Goal: Transaction & Acquisition: Purchase product/service

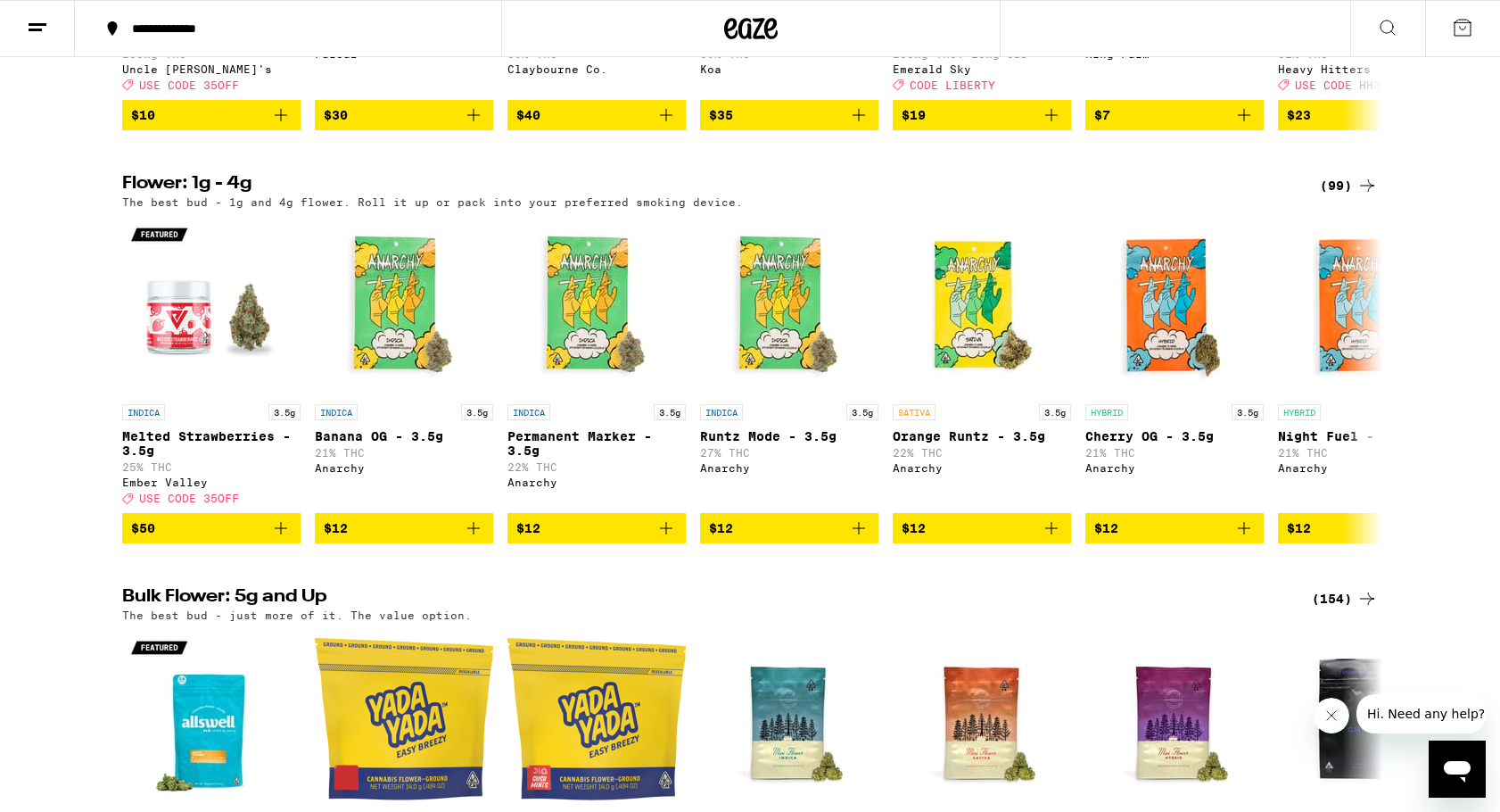
scroll to position [2143, 0]
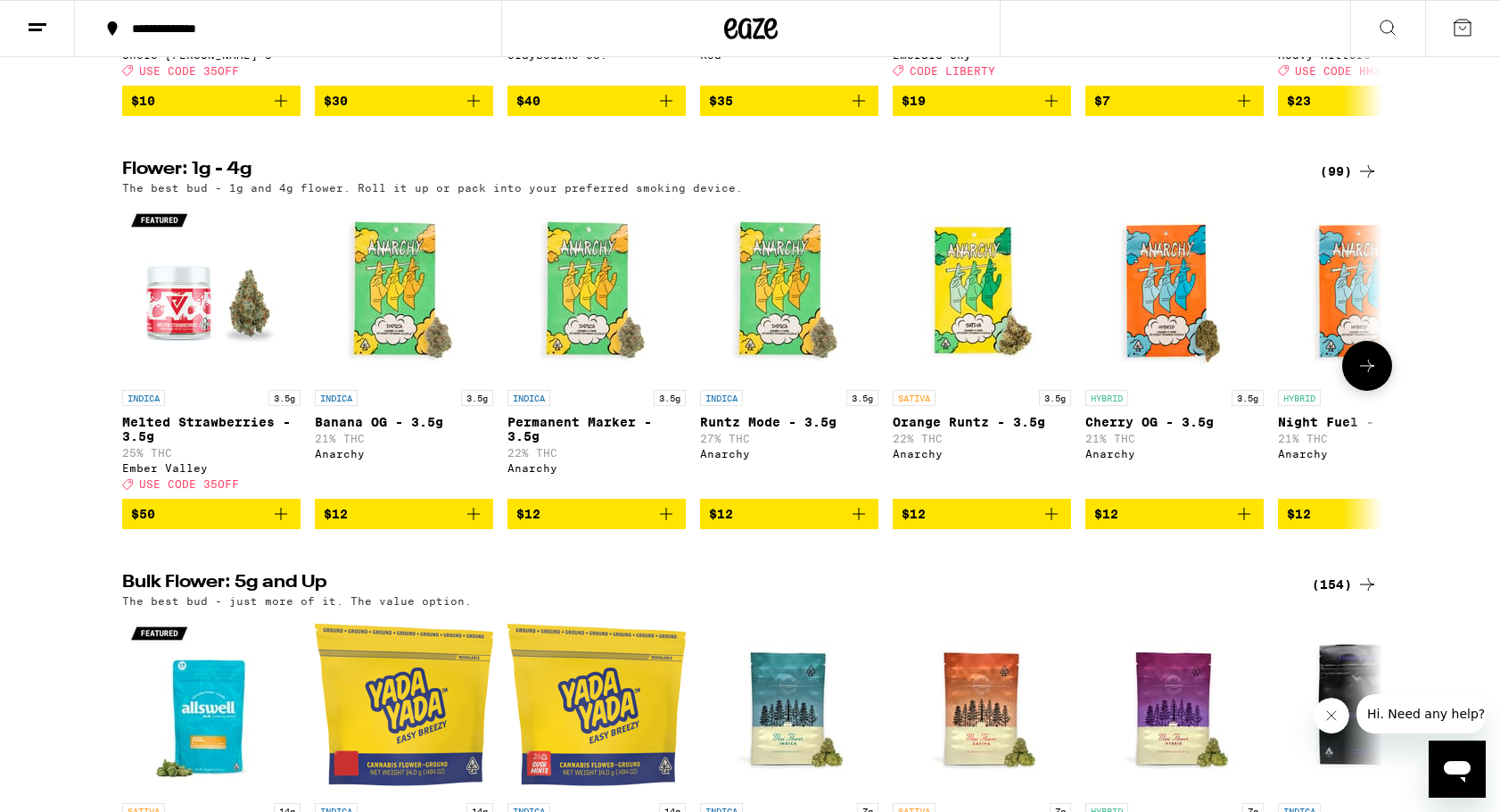
click at [1360, 377] on icon at bounding box center [1367, 365] width 21 height 21
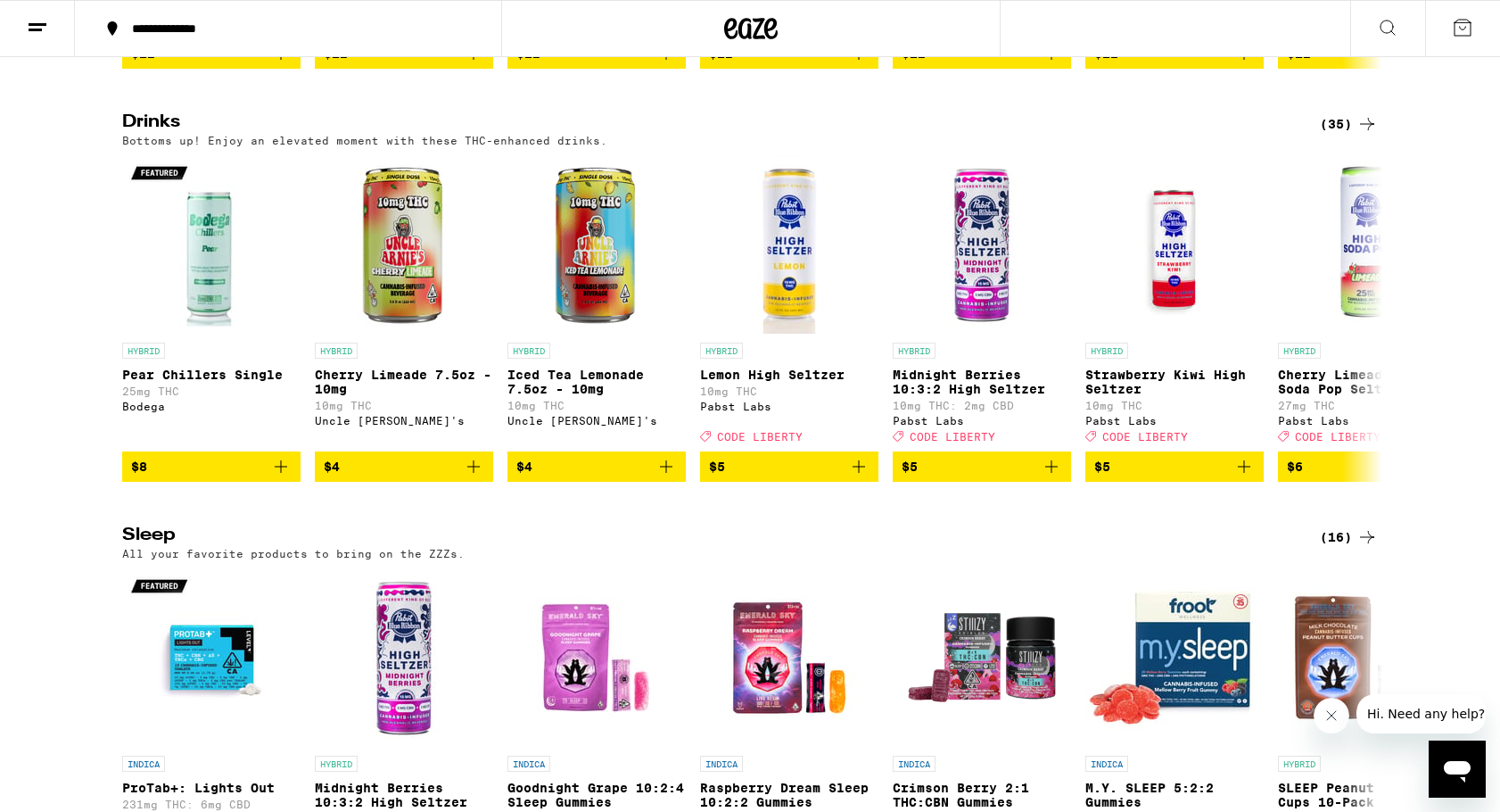
scroll to position [6852, 0]
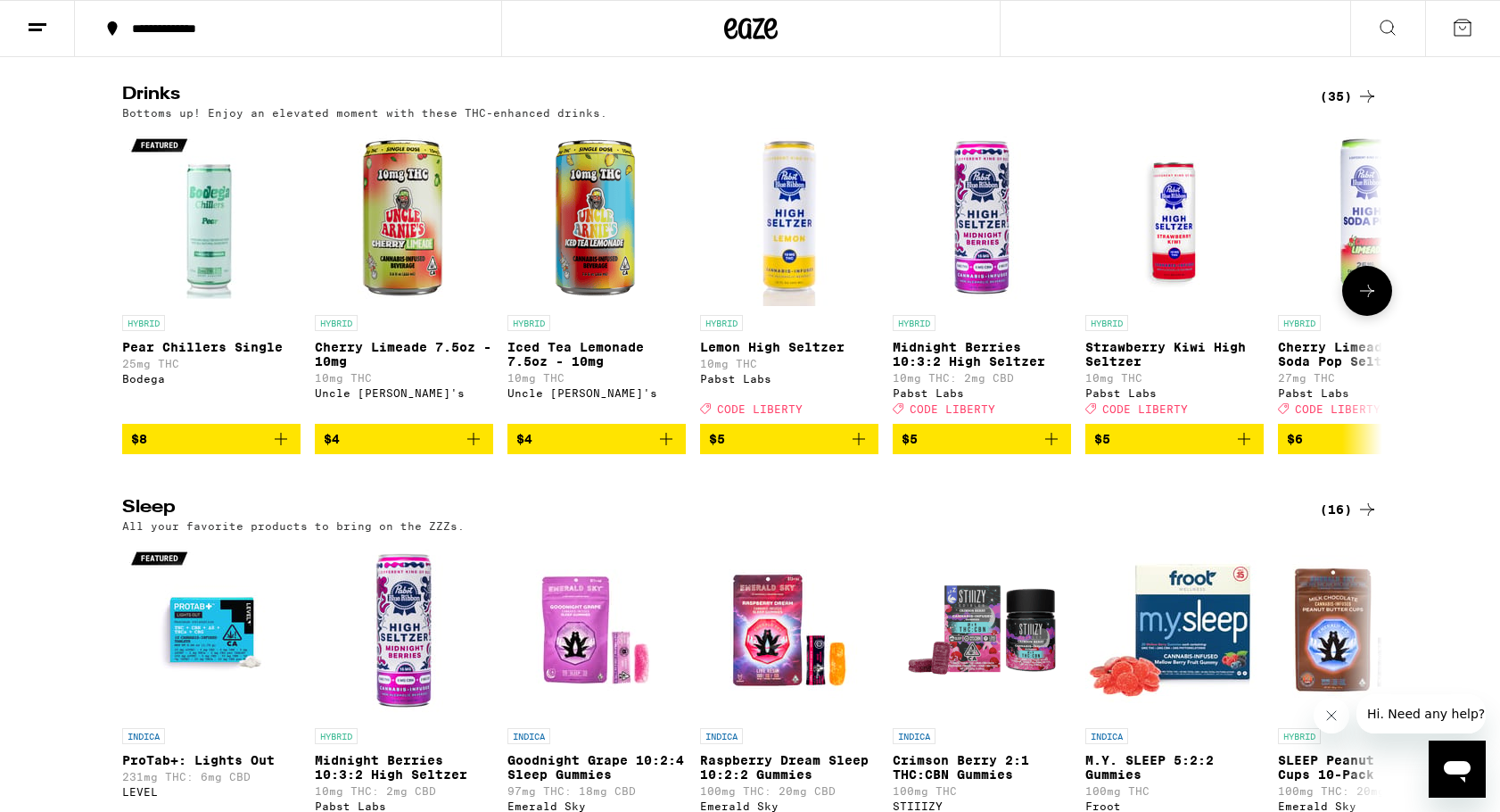
click at [1364, 302] on icon at bounding box center [1367, 290] width 21 height 21
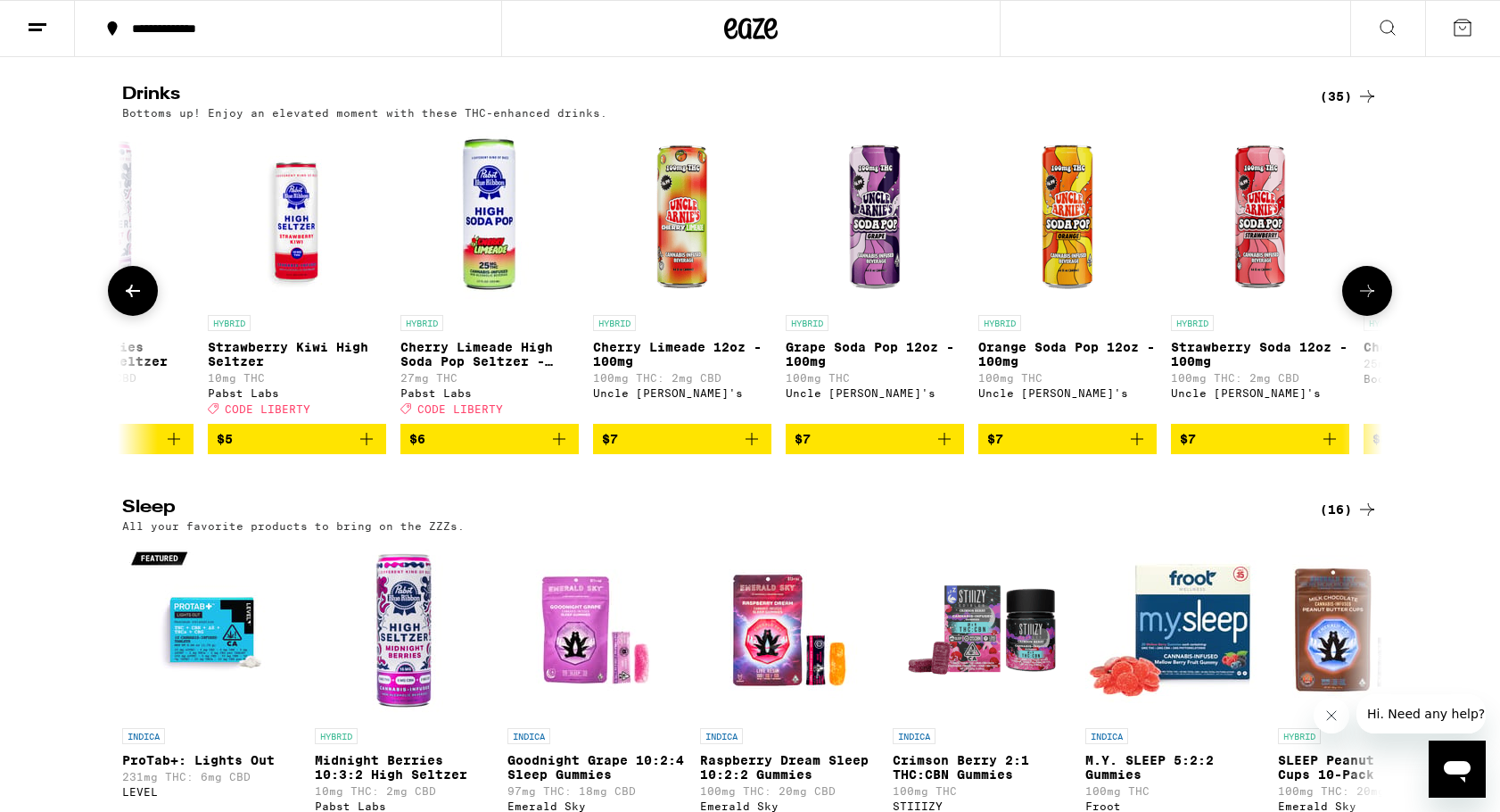
scroll to position [0, 1061]
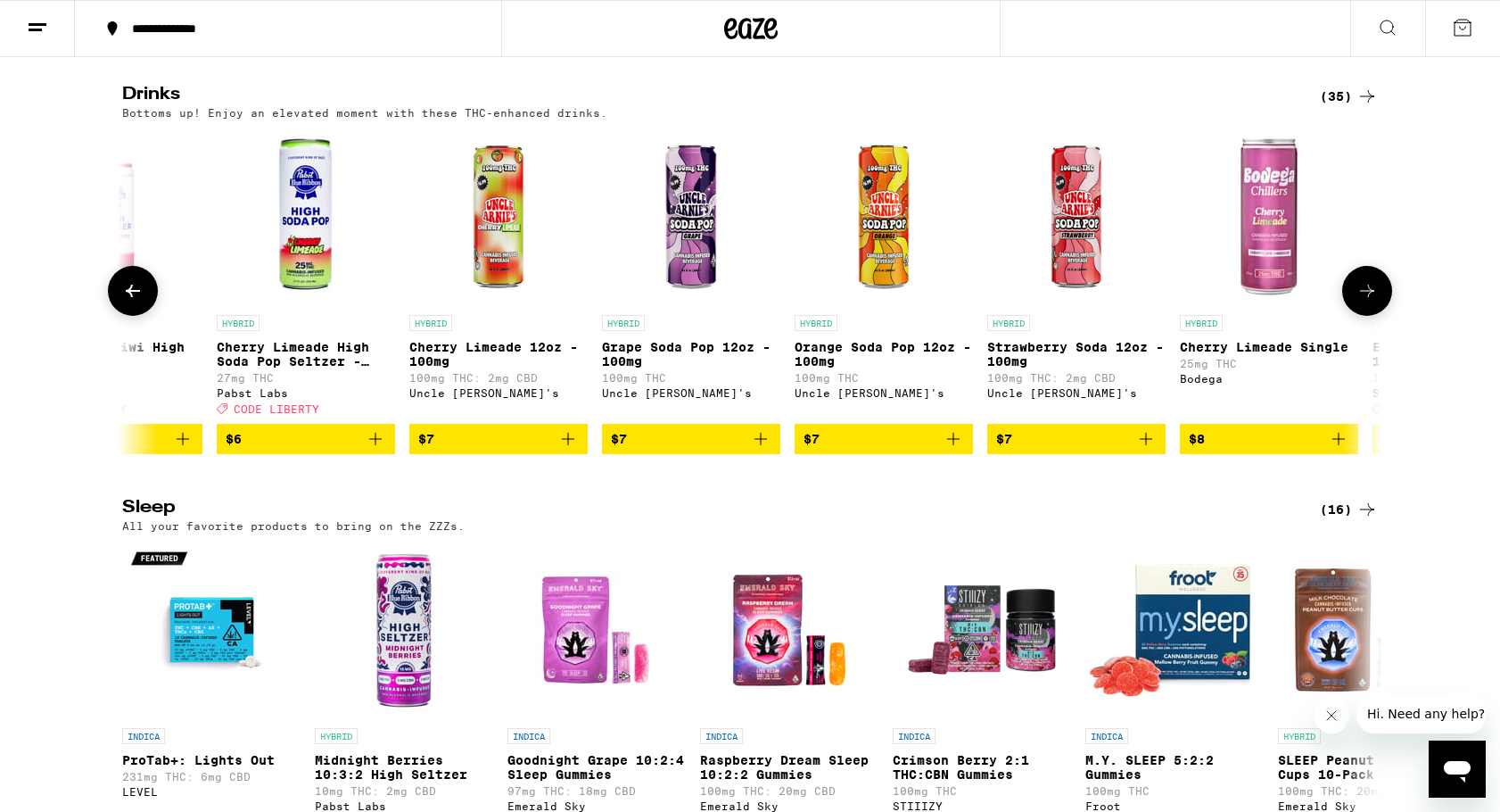
click at [1364, 302] on icon at bounding box center [1367, 290] width 21 height 21
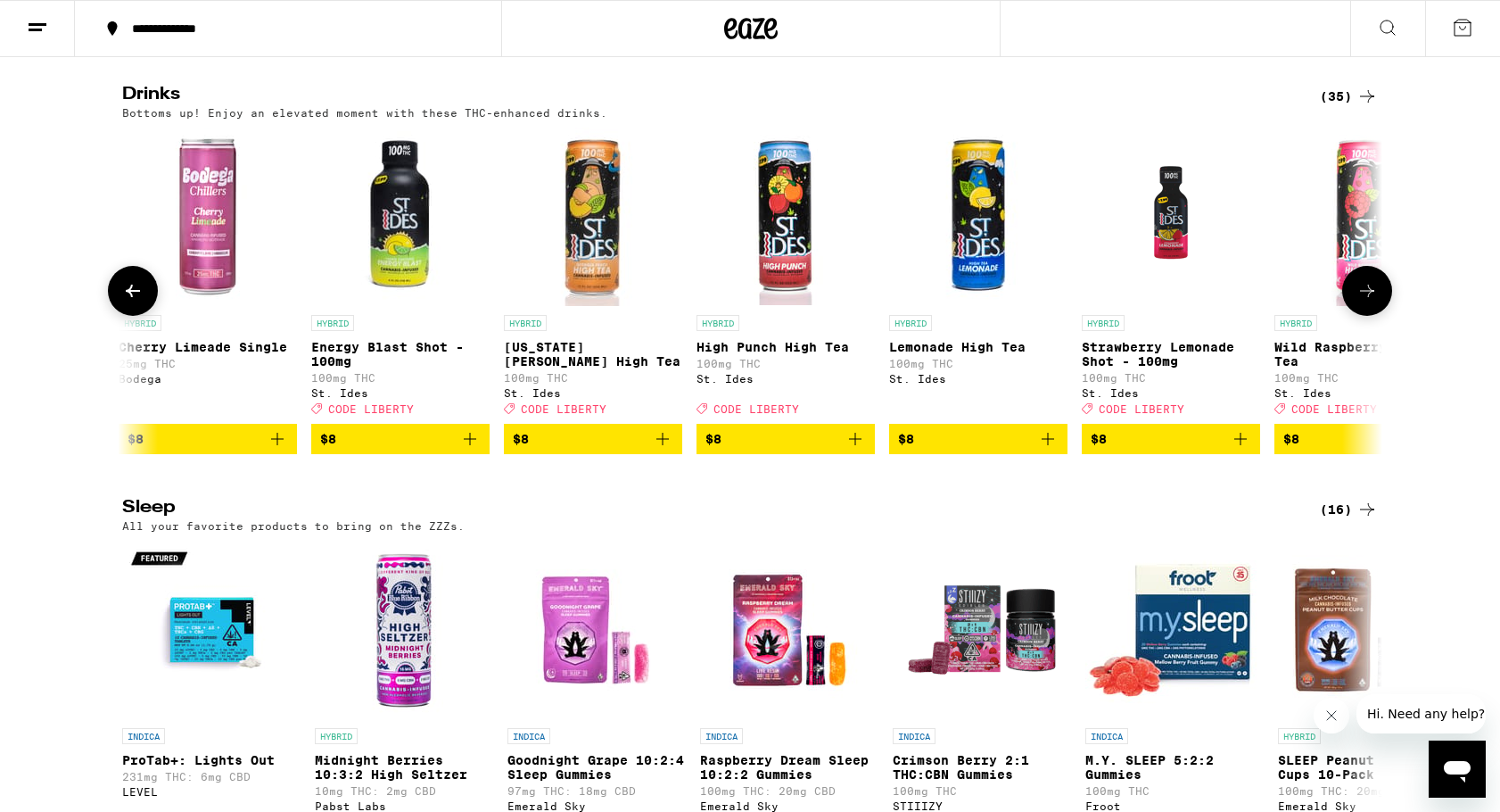
click at [1364, 302] on icon at bounding box center [1367, 290] width 21 height 21
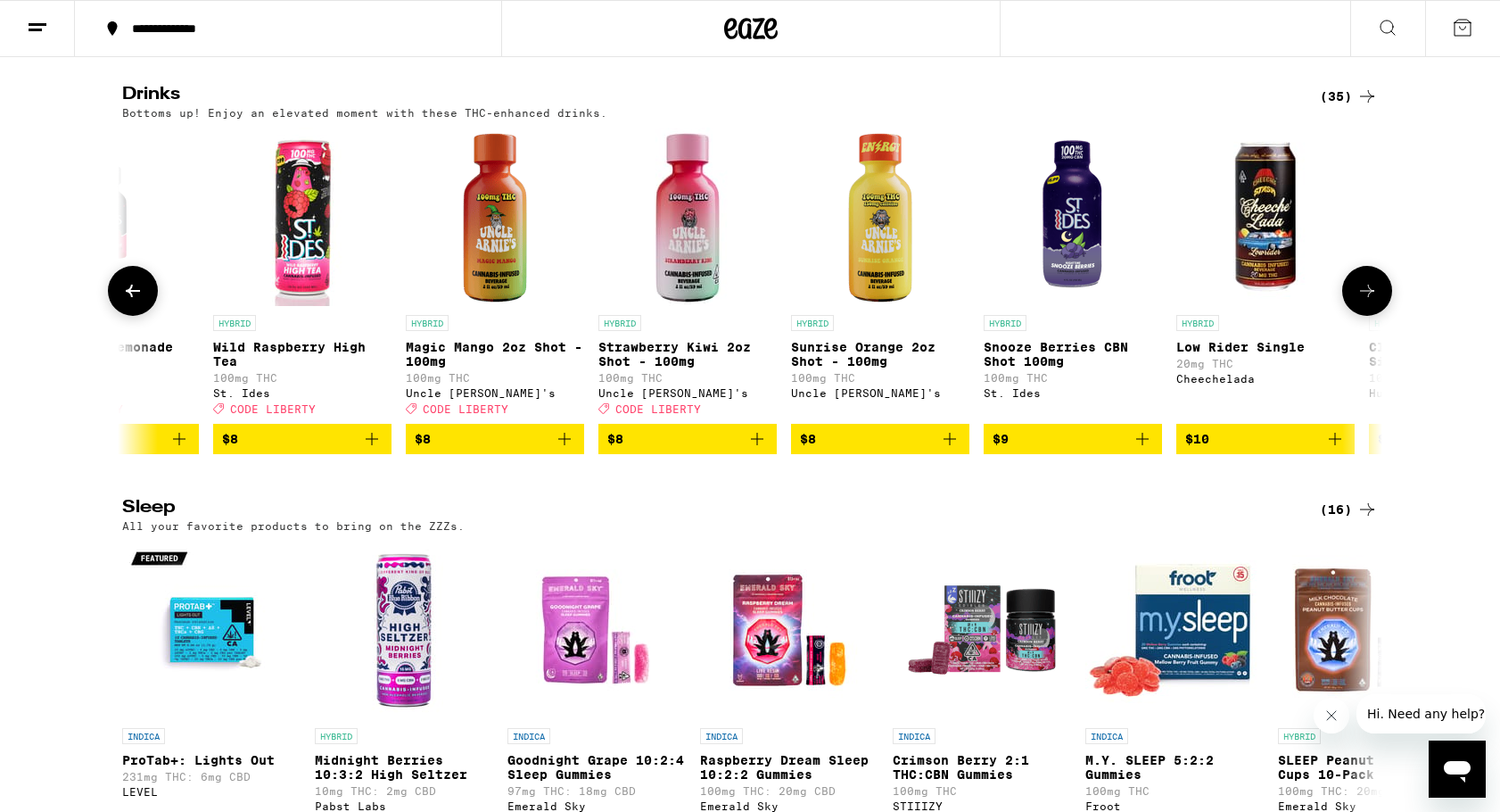
click at [1364, 302] on icon at bounding box center [1367, 290] width 21 height 21
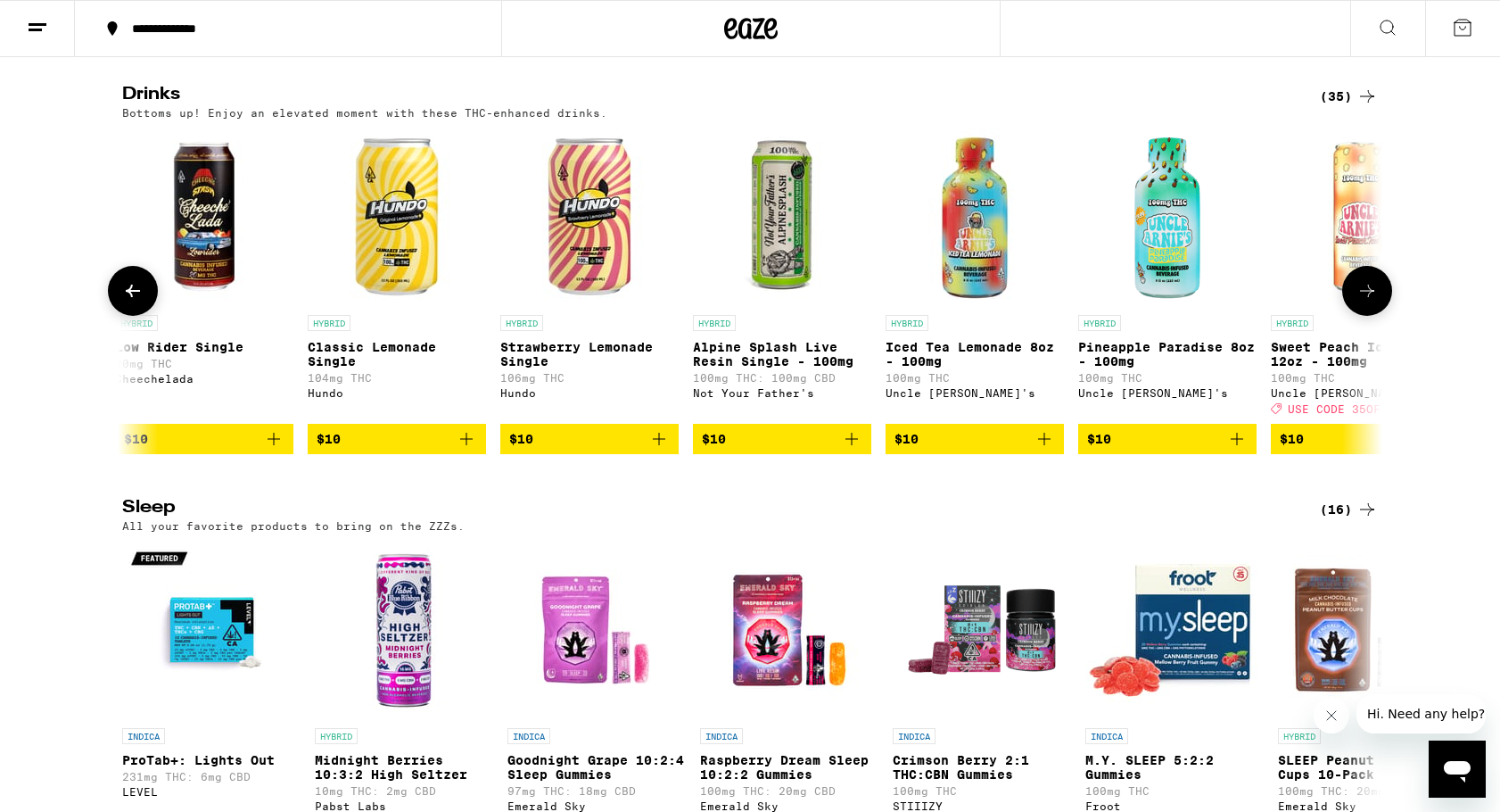
click at [1364, 302] on icon at bounding box center [1367, 290] width 21 height 21
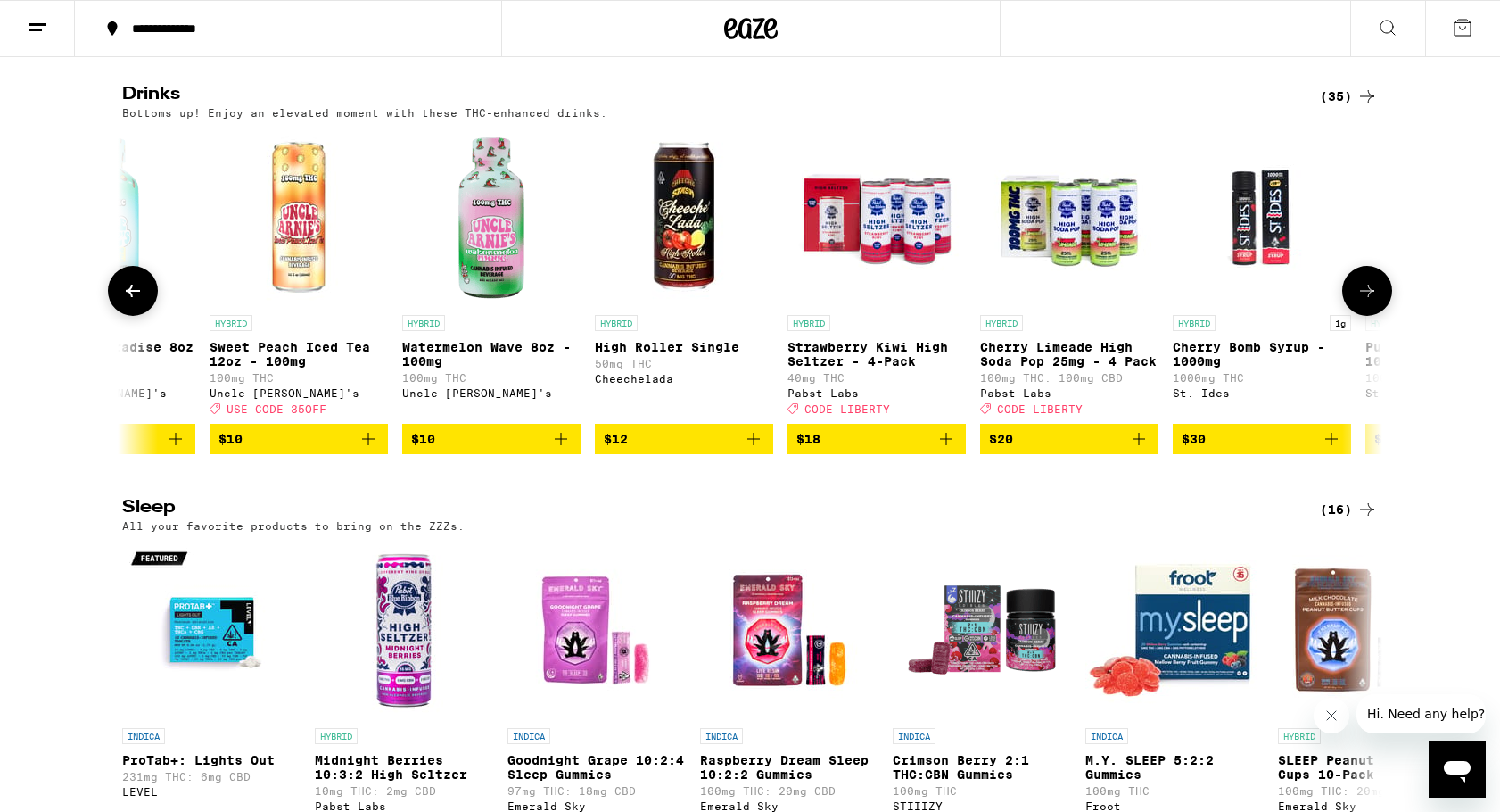
click at [1364, 302] on icon at bounding box center [1367, 290] width 21 height 21
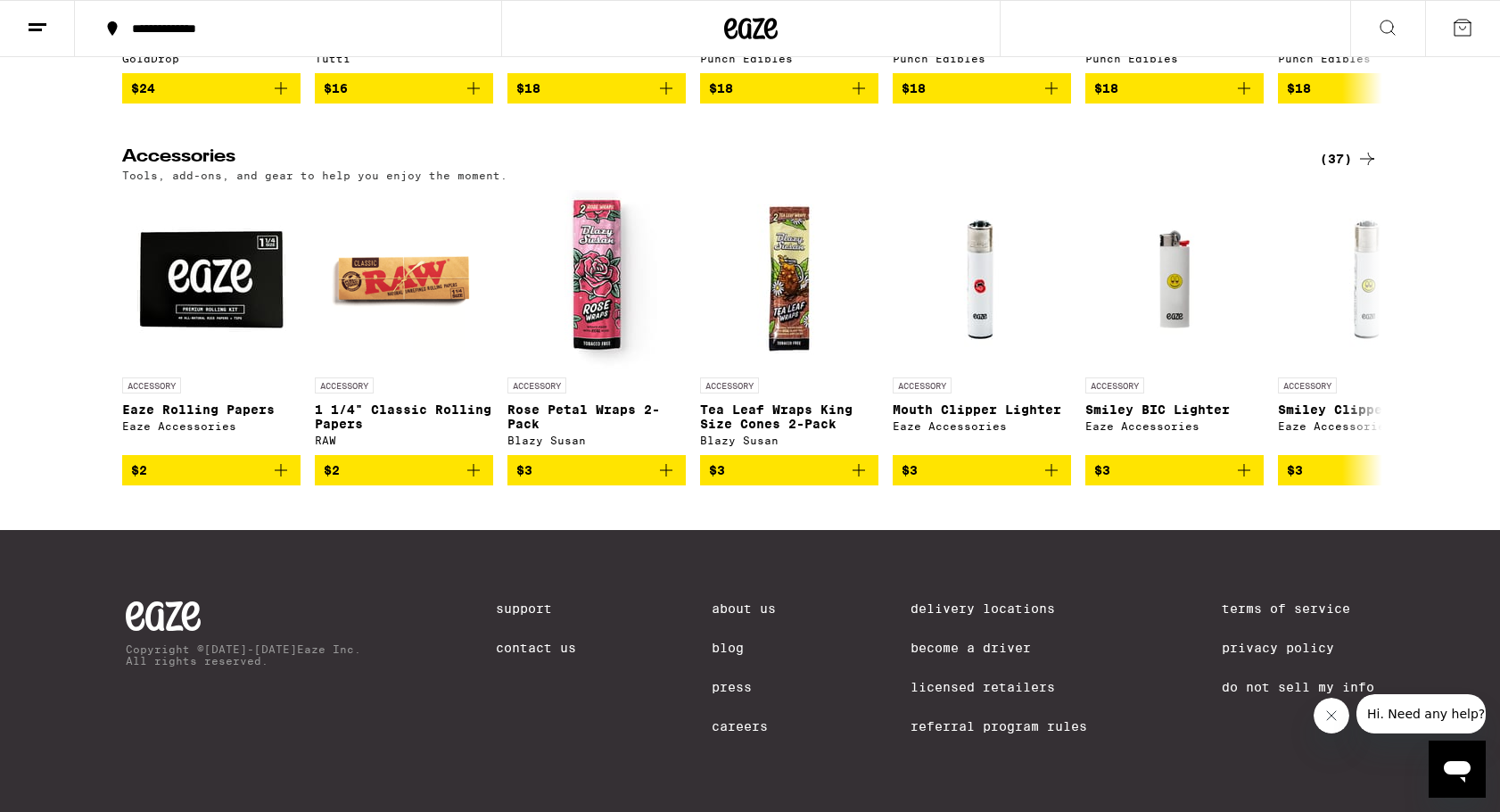
scroll to position [8525, 0]
click at [1365, 349] on icon at bounding box center [1367, 338] width 21 height 21
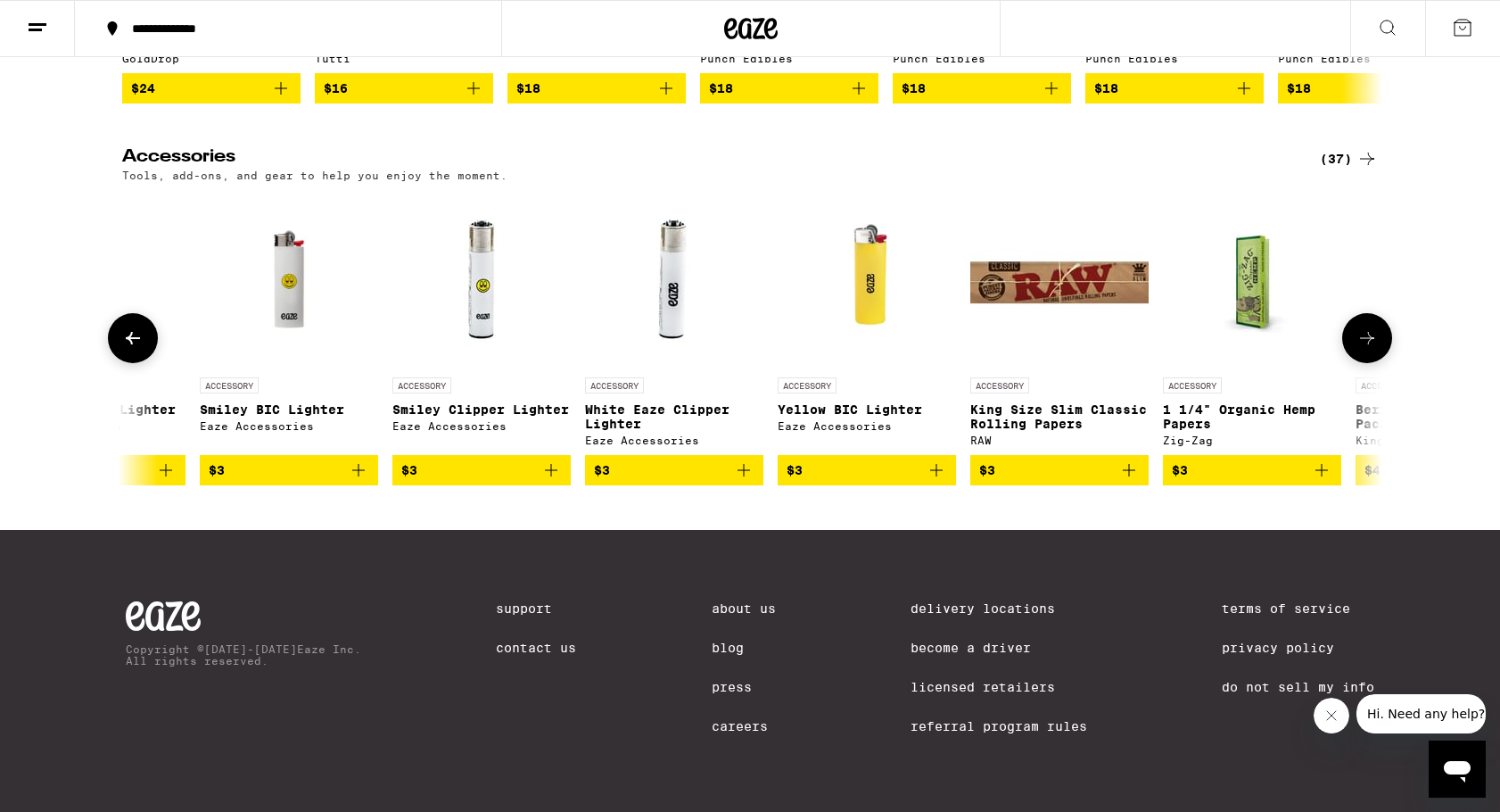
scroll to position [0, 1061]
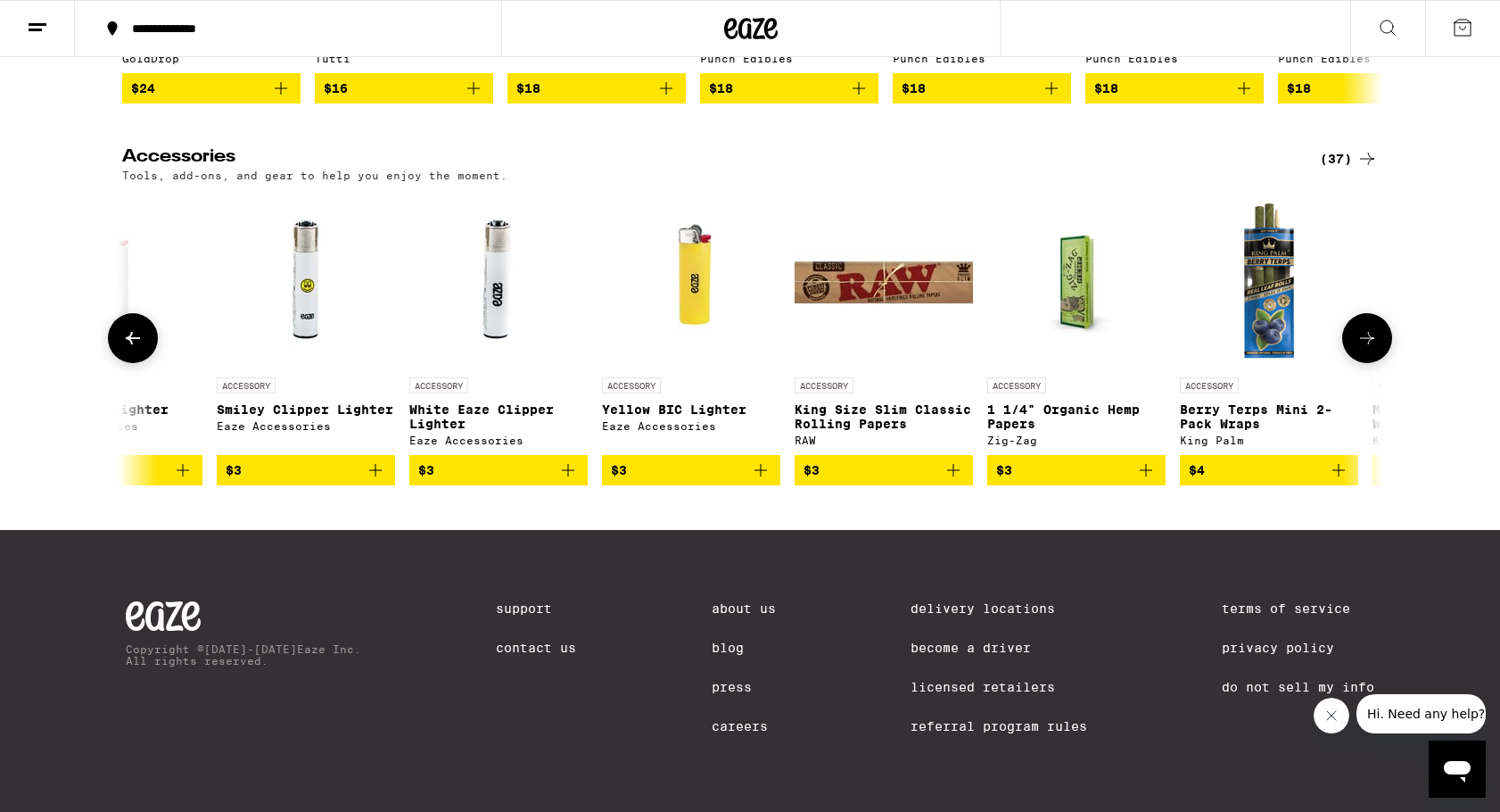
click at [1365, 349] on icon at bounding box center [1367, 338] width 21 height 21
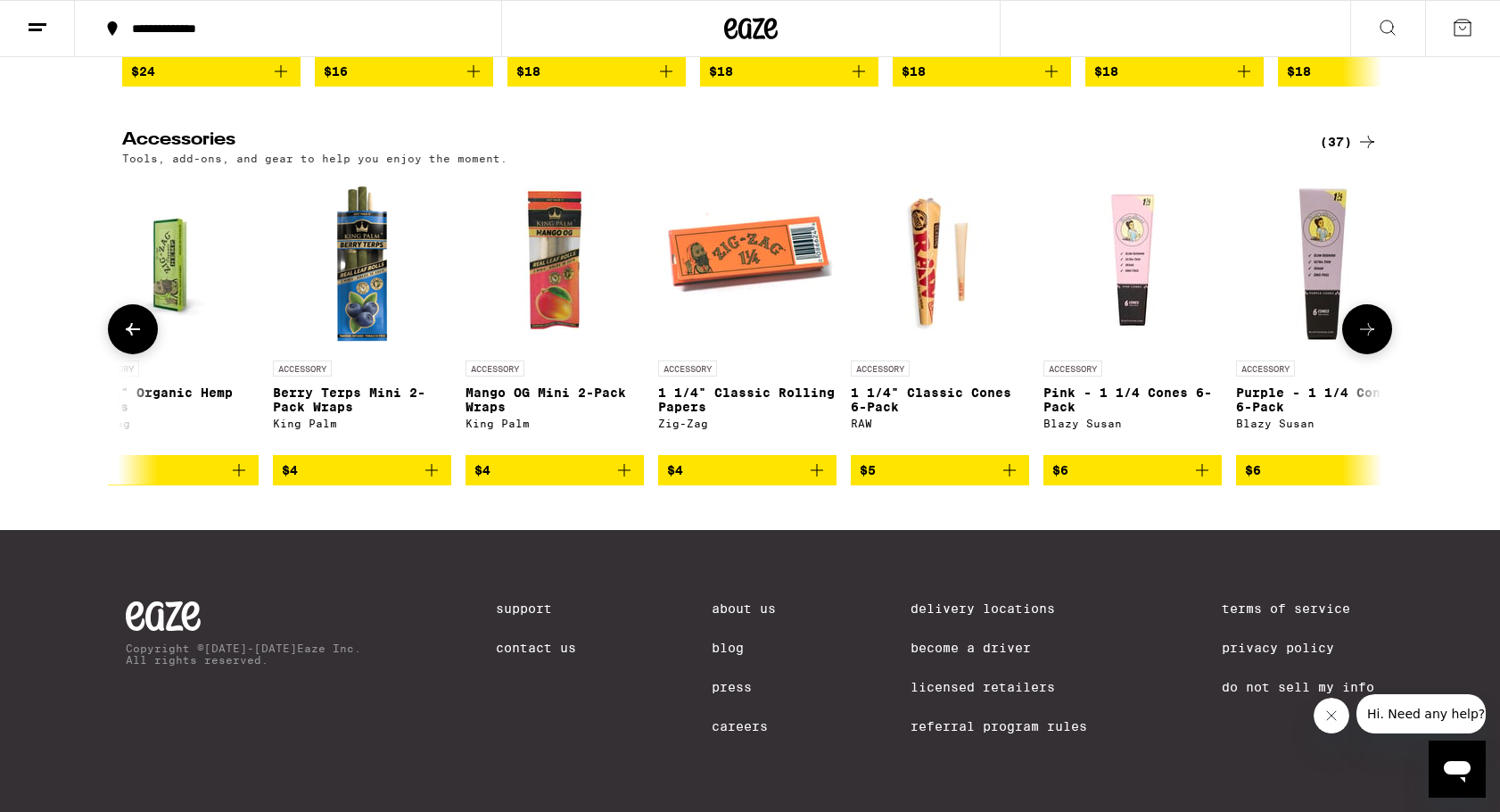
scroll to position [0, 2123]
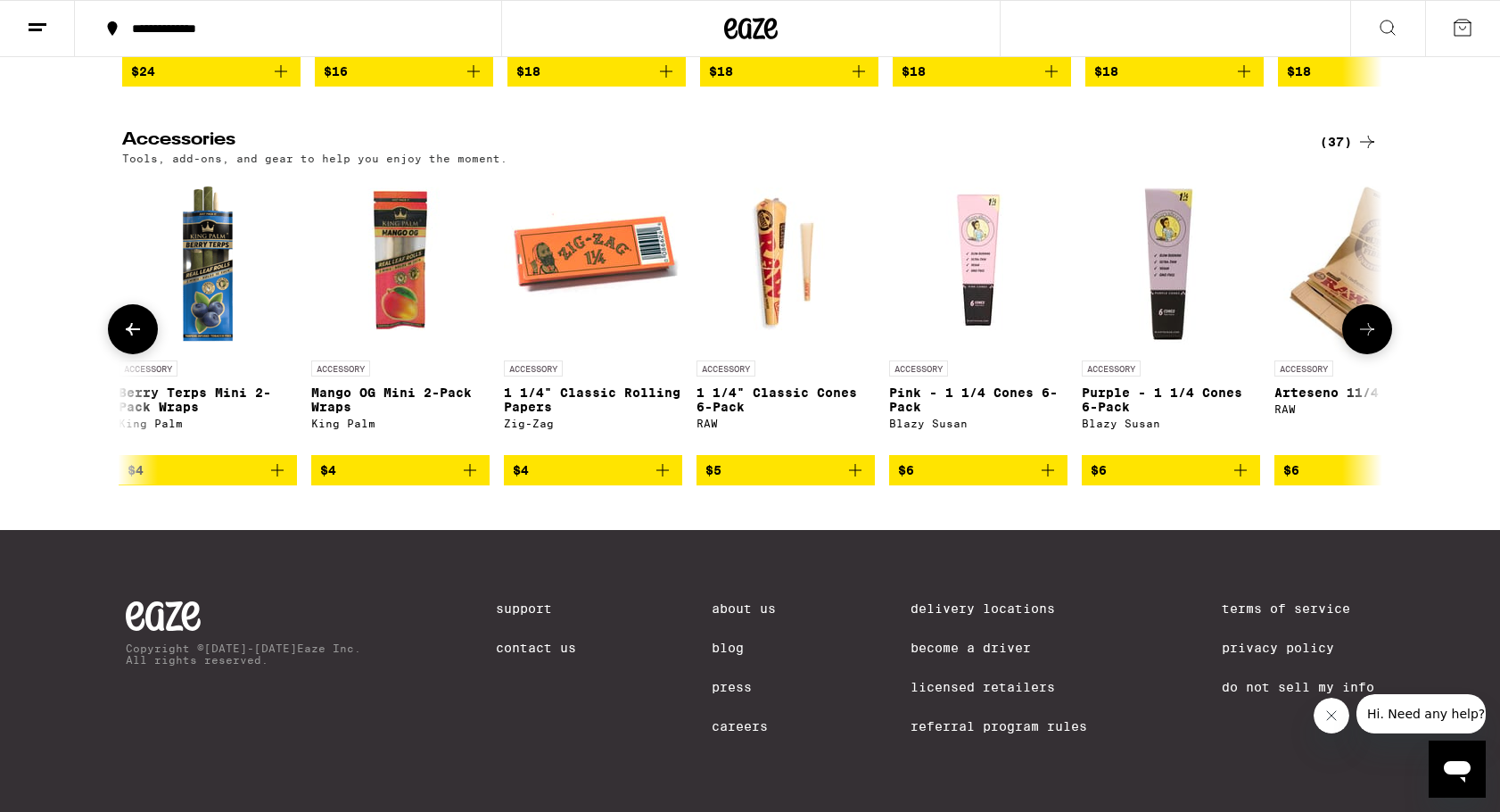
click at [1365, 340] on icon at bounding box center [1367, 329] width 21 height 21
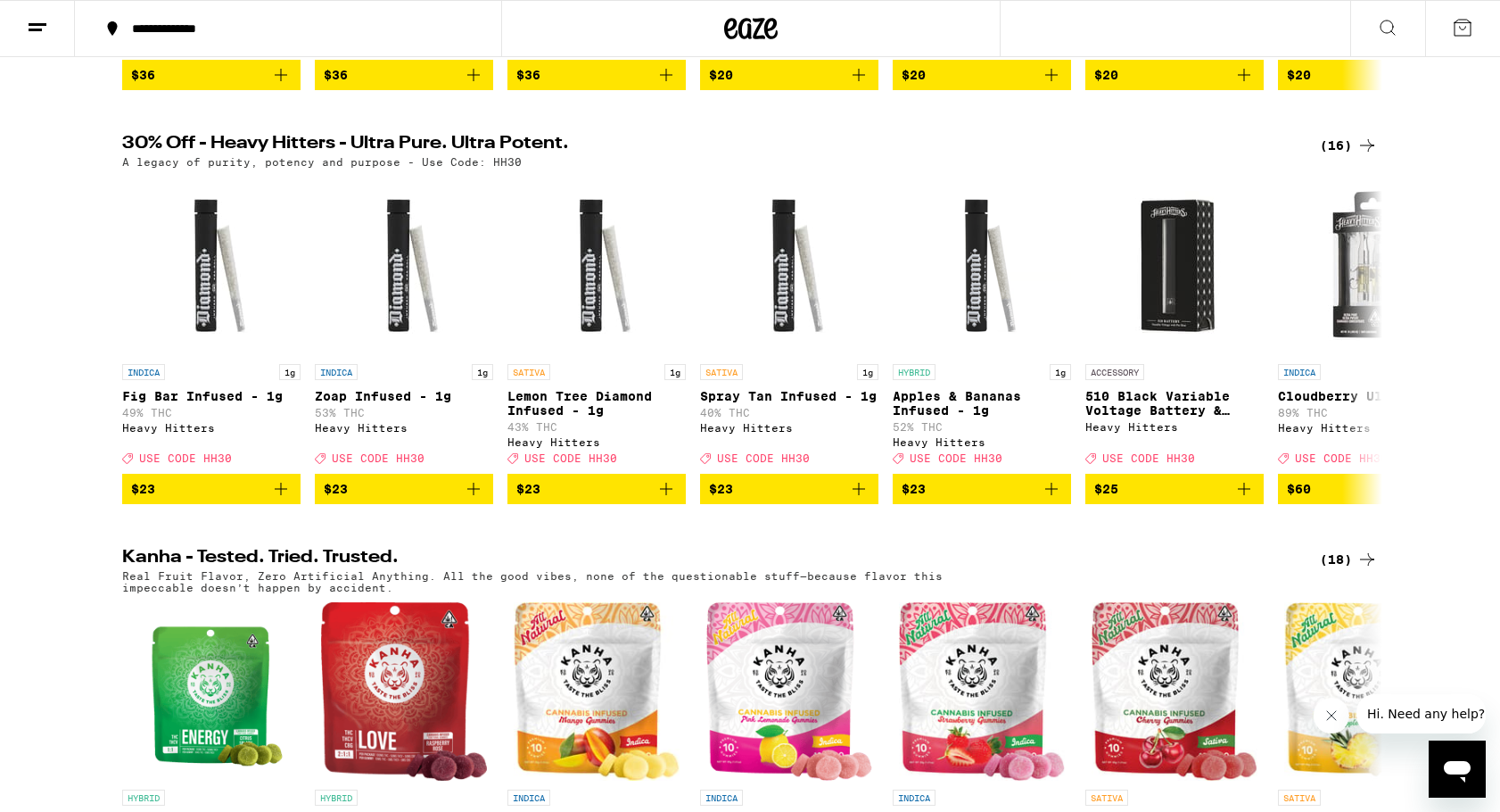
scroll to position [535, 0]
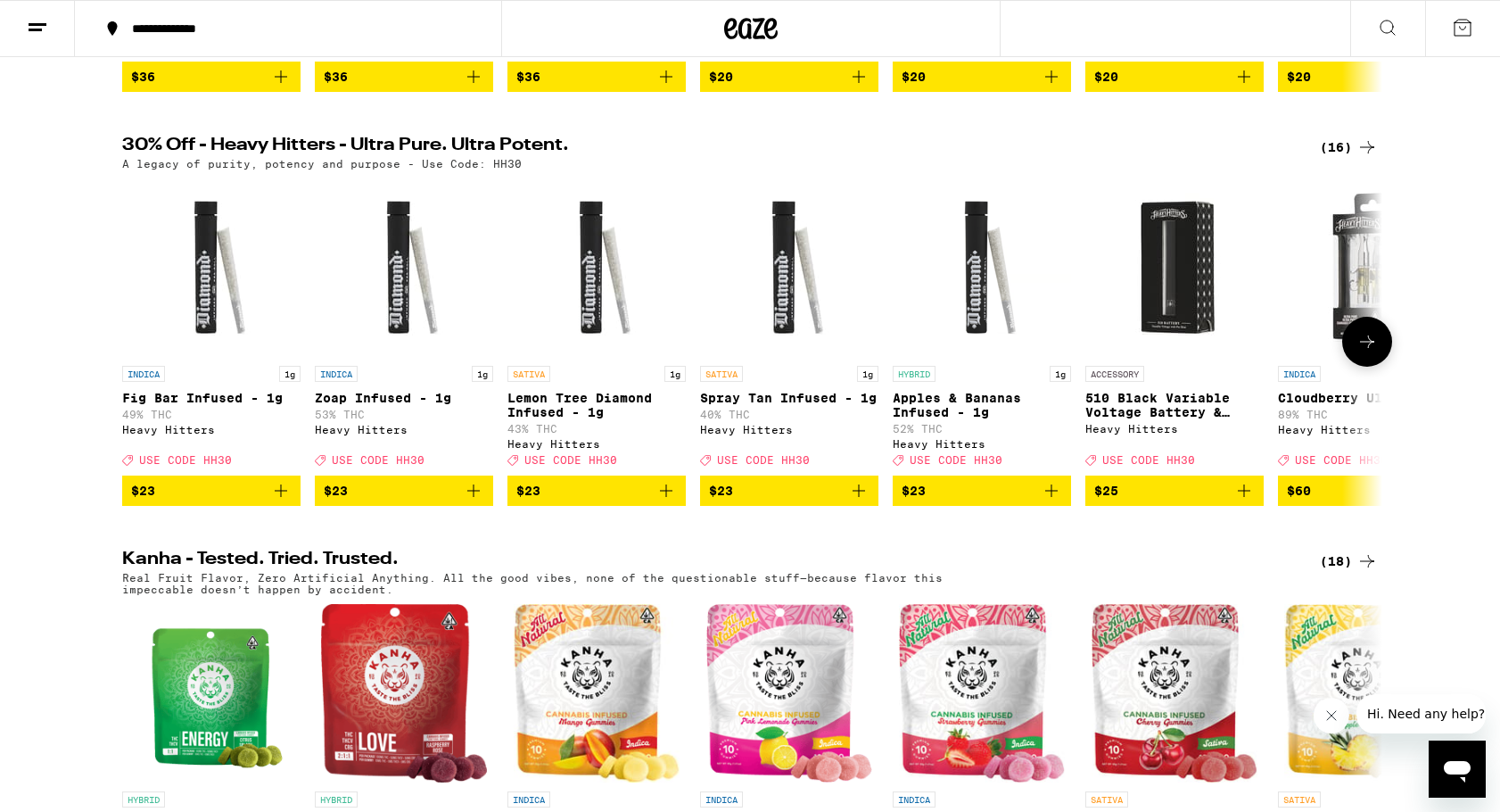
click at [1369, 348] on icon at bounding box center [1367, 341] width 14 height 12
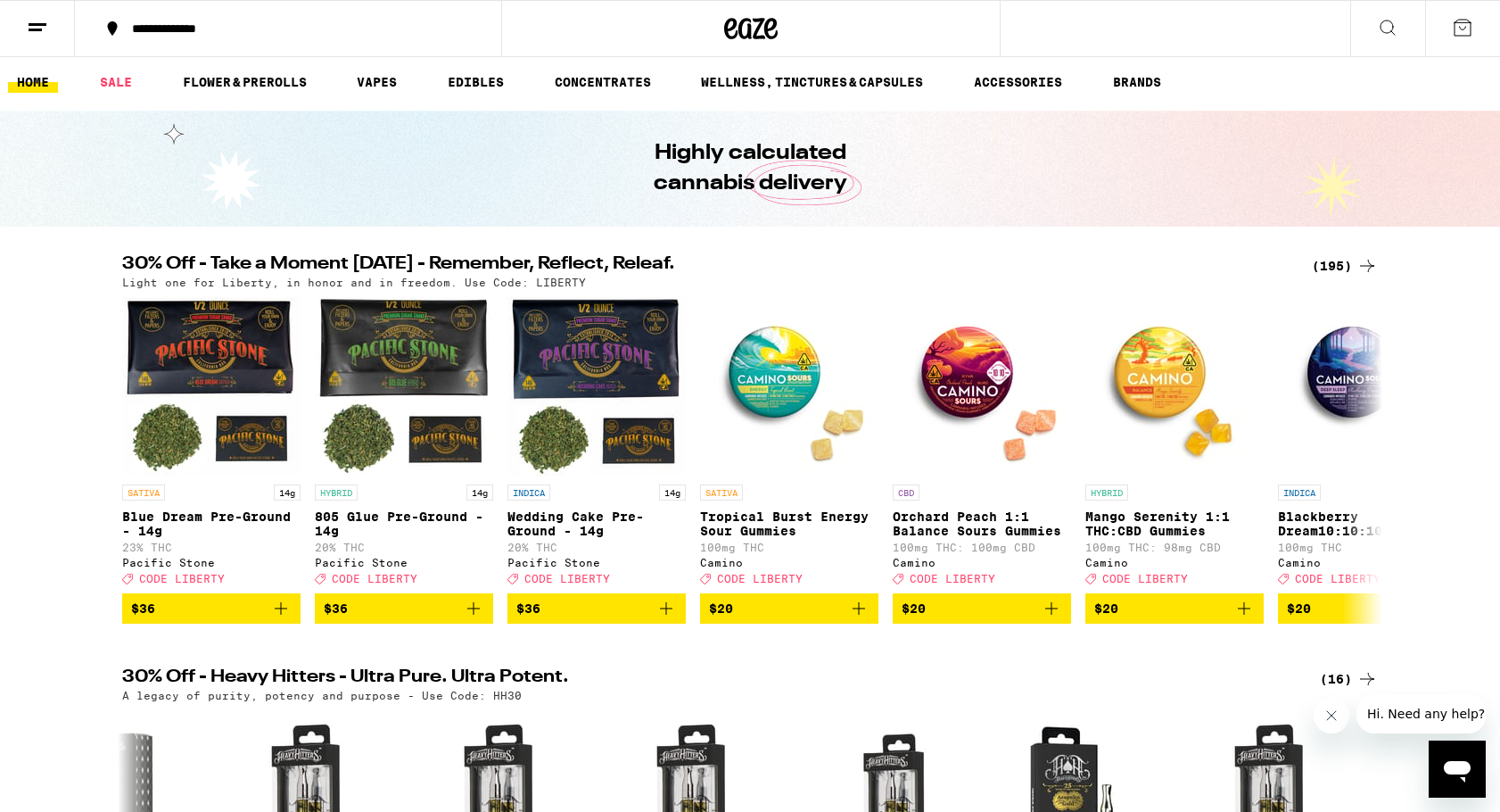
scroll to position [-3, 0]
